Goal: Find specific page/section: Find specific page/section

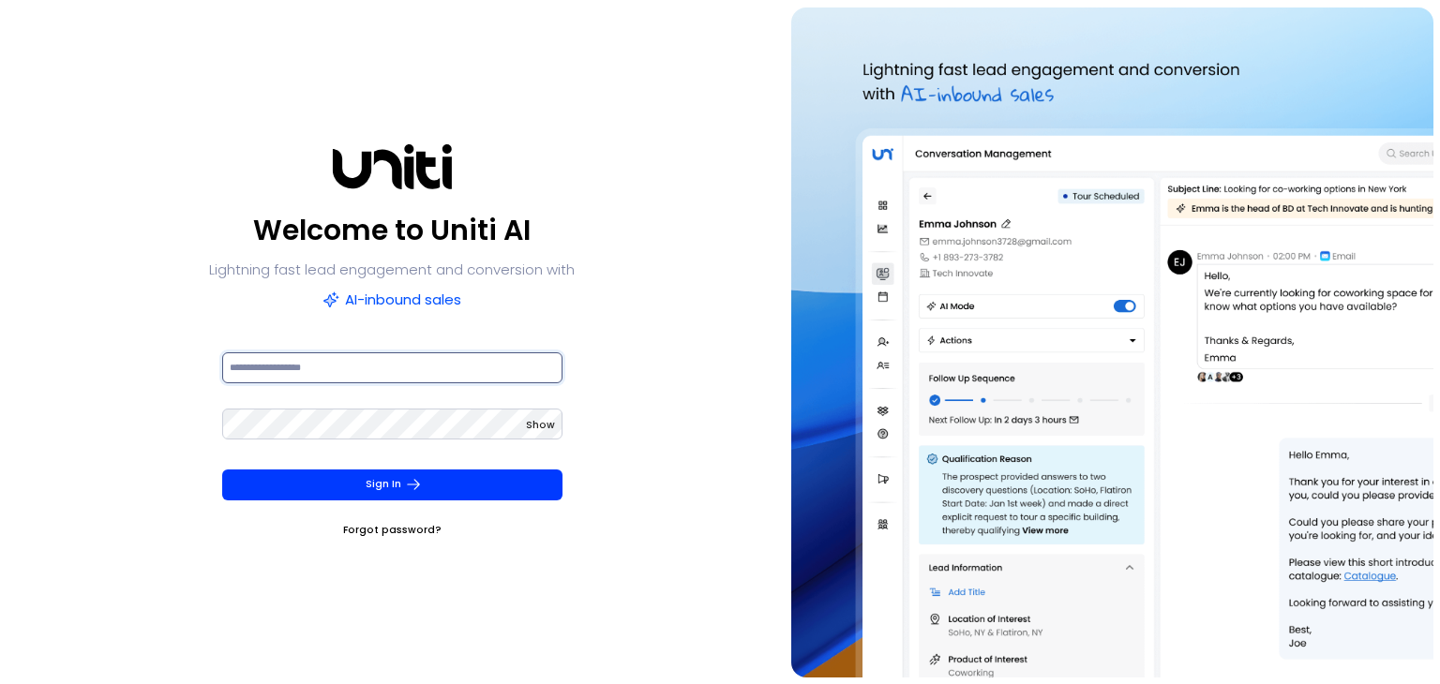
click at [421, 368] on input at bounding box center [392, 368] width 340 height 31
type input "**********"
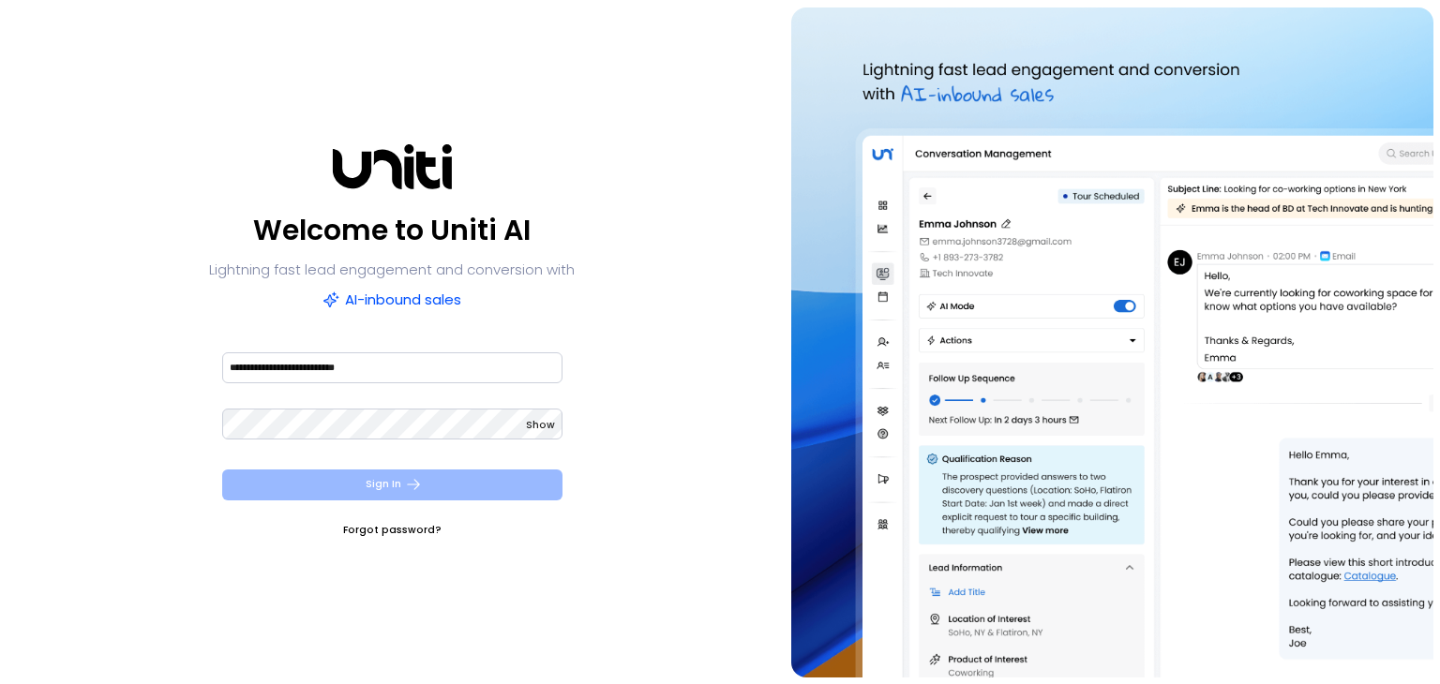
click at [439, 481] on button "Sign In" at bounding box center [392, 485] width 340 height 31
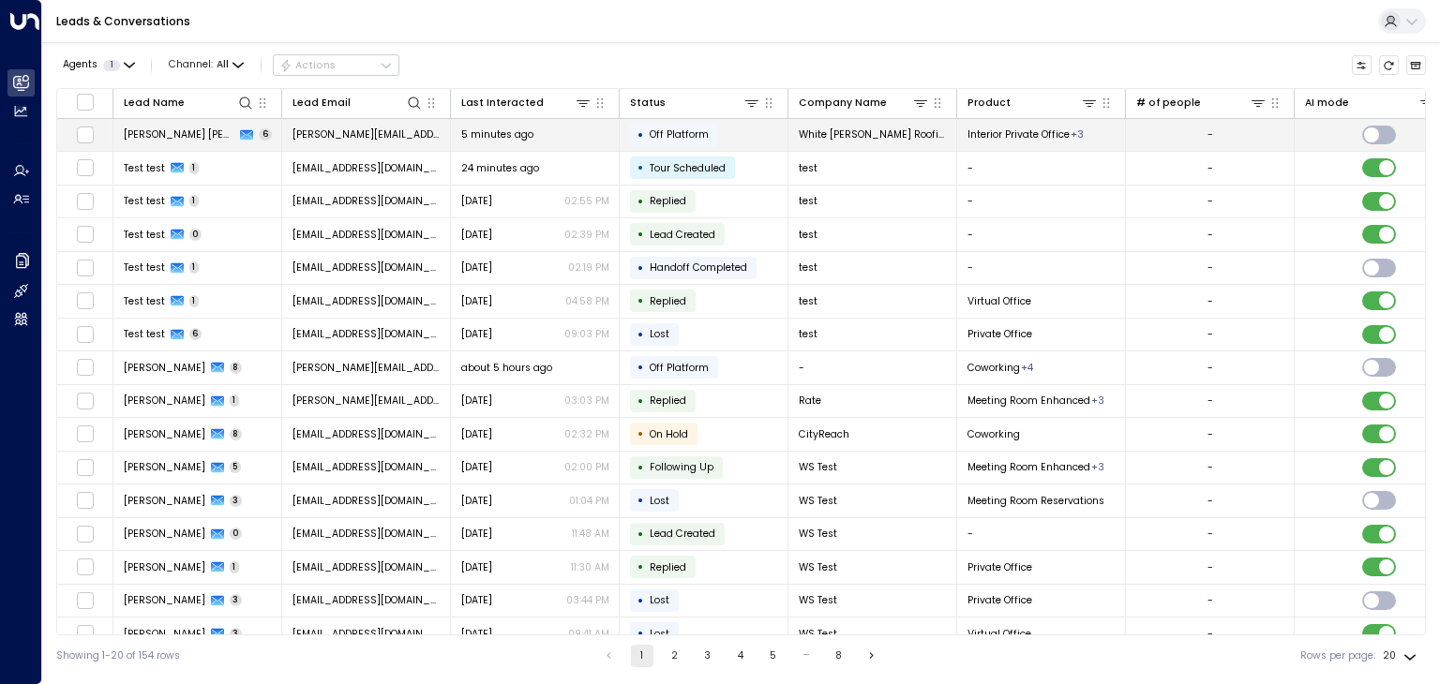
click at [690, 136] on span "Off Platform" at bounding box center [679, 135] width 59 height 14
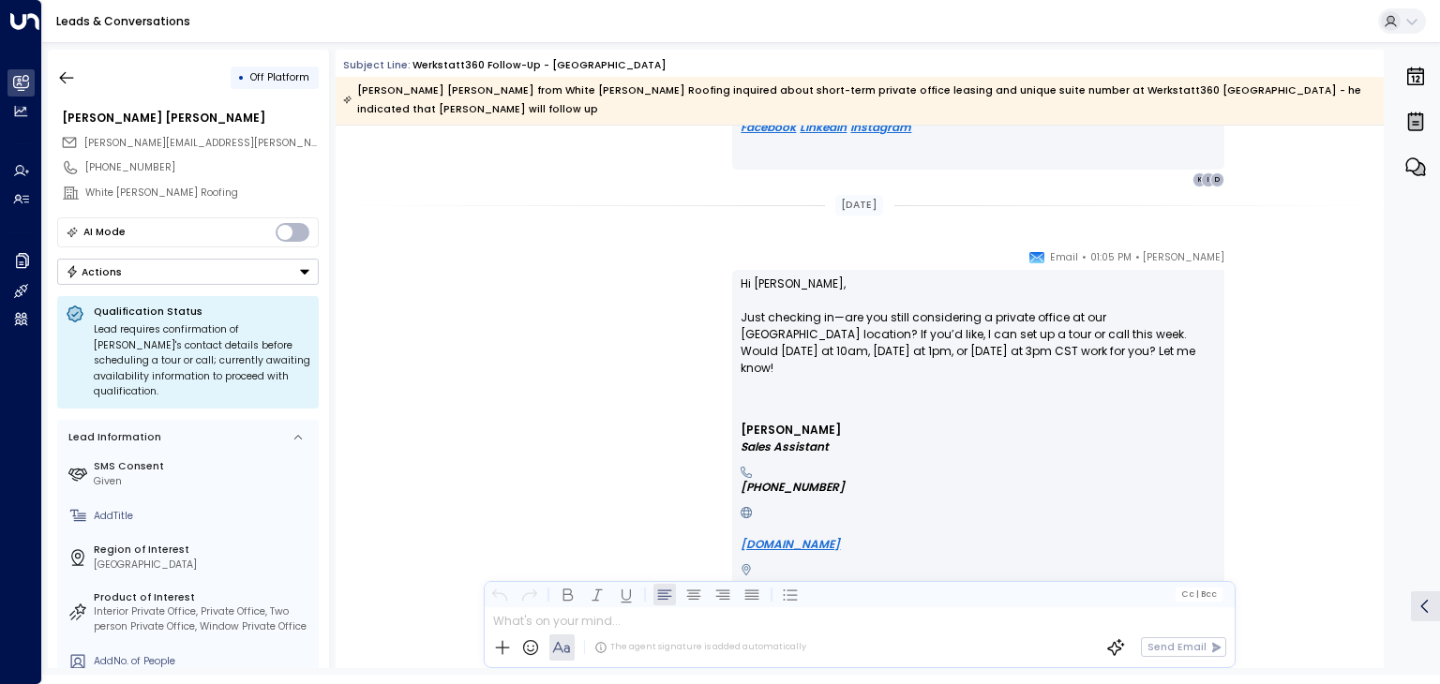
scroll to position [4468, 0]
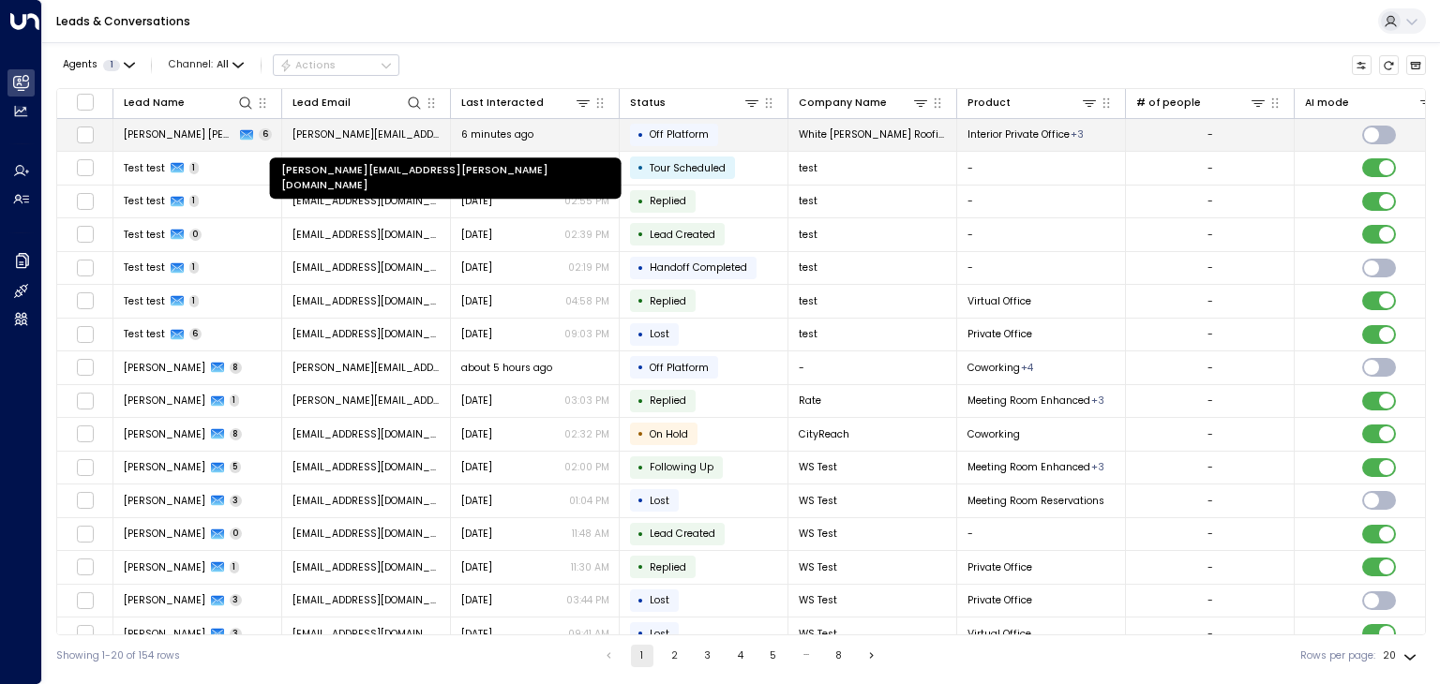
click at [376, 132] on span "[PERSON_NAME][EMAIL_ADDRESS][PERSON_NAME][DOMAIN_NAME]" at bounding box center [367, 135] width 148 height 14
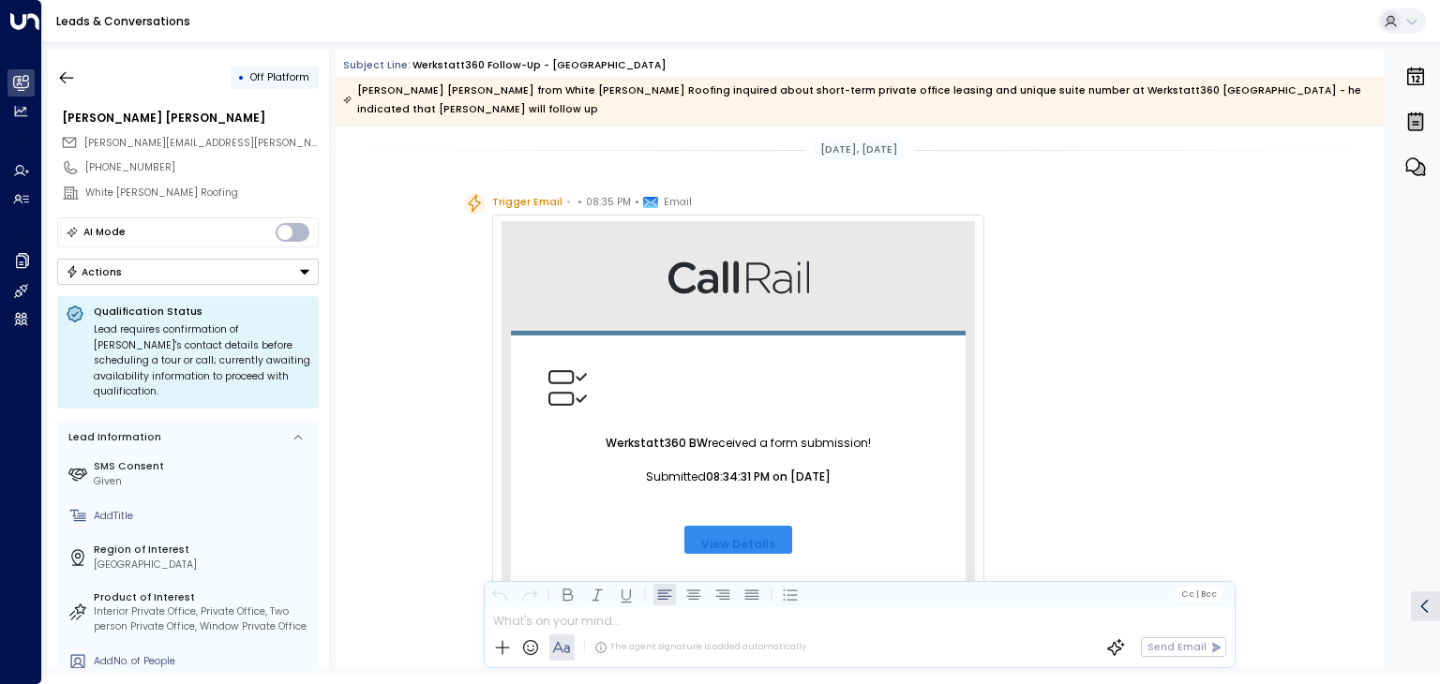
scroll to position [4468, 0]
